Goal: Task Accomplishment & Management: Complete application form

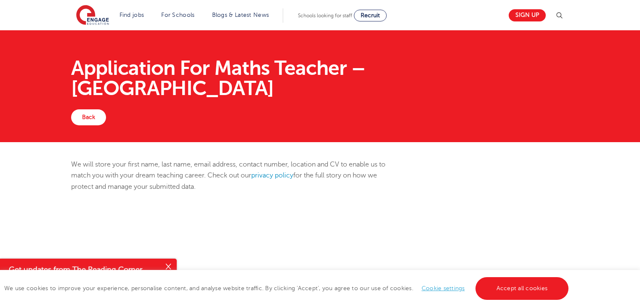
scroll to position [295, 0]
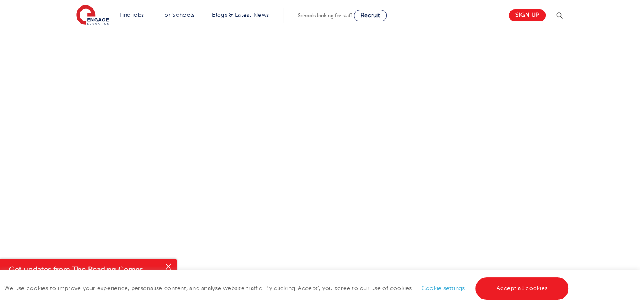
select select "UK"
select select "Kent"
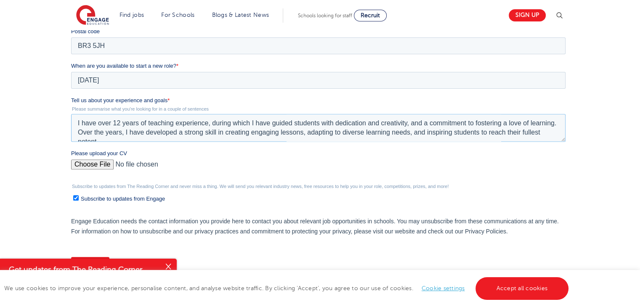
scroll to position [4, 0]
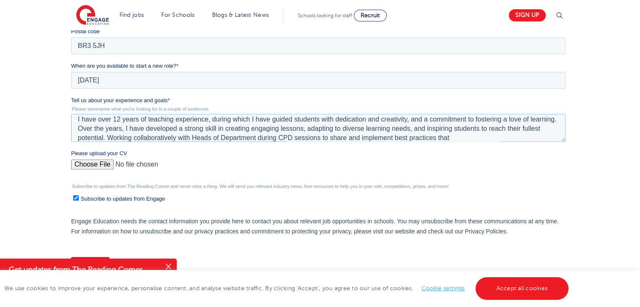
click at [473, 135] on textarea "I have over 12 years of teaching experience, during which I have guided student…" at bounding box center [318, 128] width 495 height 28
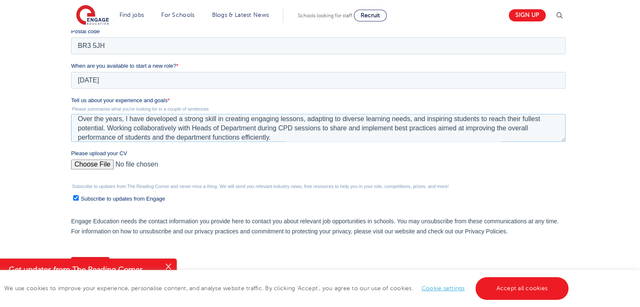
click at [164, 136] on textarea "I have over 12 years of teaching experience, during which I have guided student…" at bounding box center [318, 128] width 495 height 28
click at [314, 137] on textarea "I have over 12 years of teaching experience, during which I have guided student…" at bounding box center [318, 128] width 495 height 28
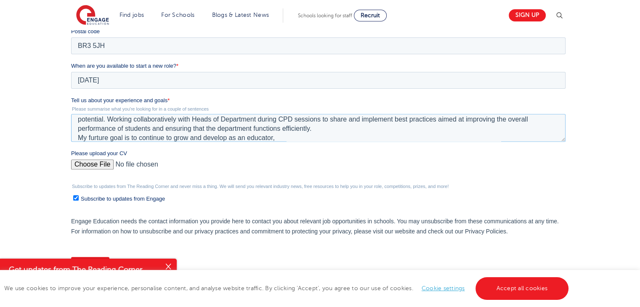
click at [95, 136] on textarea "I have over 12 years of teaching experience, during which I have guided student…" at bounding box center [318, 128] width 495 height 28
click at [277, 137] on textarea "I have over 12 years of teaching experience, during which I have guided student…" at bounding box center [318, 128] width 495 height 28
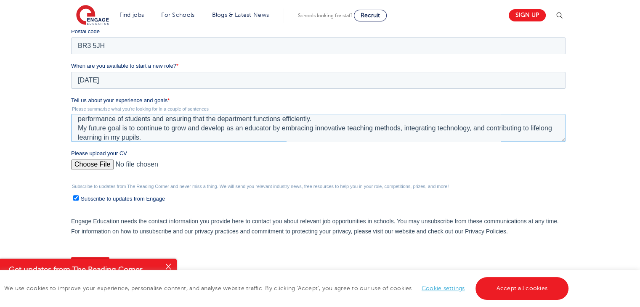
click at [234, 128] on textarea "I have over 12 years of teaching experience, during which I have guided student…" at bounding box center [318, 128] width 495 height 28
click at [225, 128] on textarea "I have over 12 years of teaching experience, during which I have guided student…" at bounding box center [318, 128] width 495 height 28
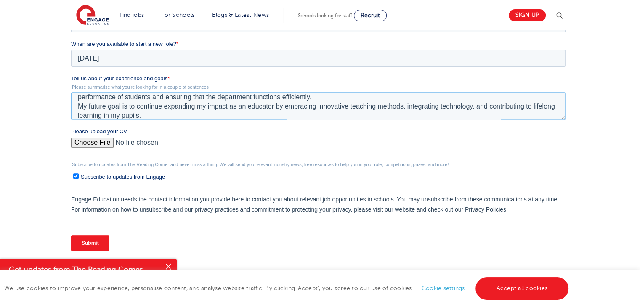
scroll to position [337, 0]
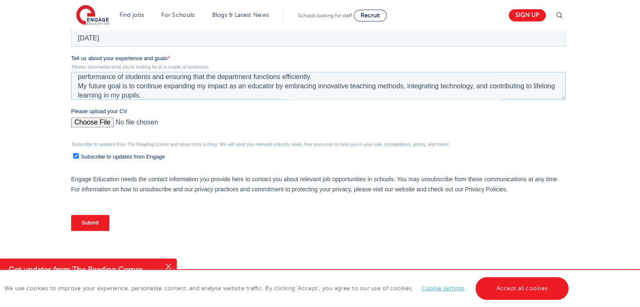
type textarea "I have over 12 years of teaching experience, during which I have guided student…"
click at [91, 221] on input "Submit" at bounding box center [90, 223] width 38 height 16
